Goal: Task Accomplishment & Management: Use online tool/utility

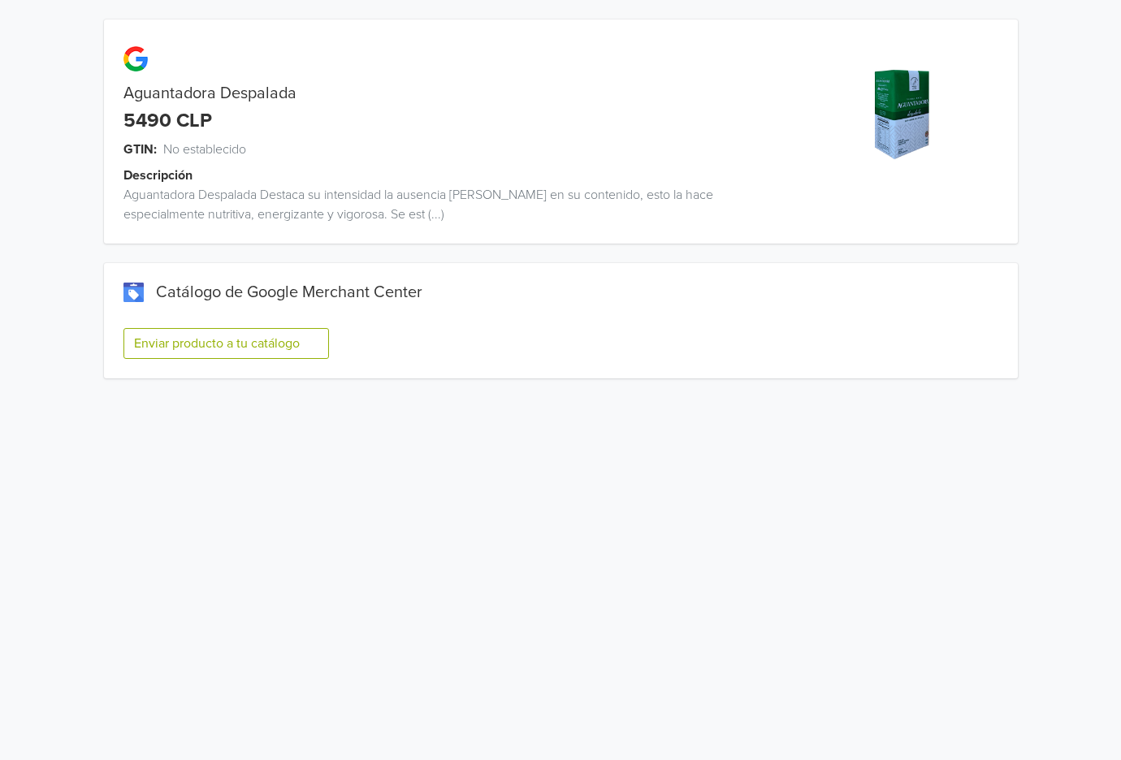
drag, startPoint x: 173, startPoint y: 344, endPoint x: 171, endPoint y: 333, distance: 10.7
click at [173, 344] on button "Enviar producto a tu catálogo" at bounding box center [226, 343] width 206 height 31
click at [227, 335] on button "Enviar producto a tu catálogo" at bounding box center [226, 343] width 206 height 31
click at [321, 351] on button "Enviar producto a tu catálogo" at bounding box center [226, 343] width 206 height 31
click at [162, 353] on button "Enviar producto a tu catálogo" at bounding box center [226, 343] width 206 height 31
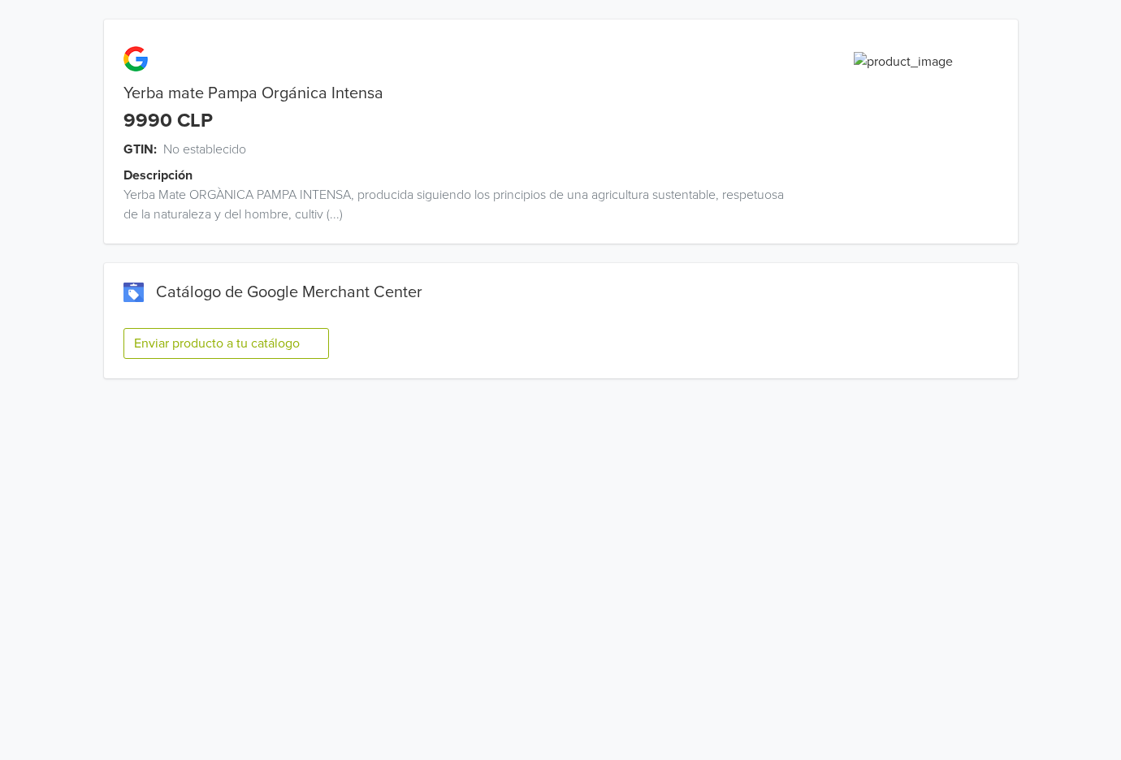
click at [194, 340] on button "Enviar producto a tu catálogo" at bounding box center [226, 343] width 206 height 31
